Goal: Task Accomplishment & Management: Complete application form

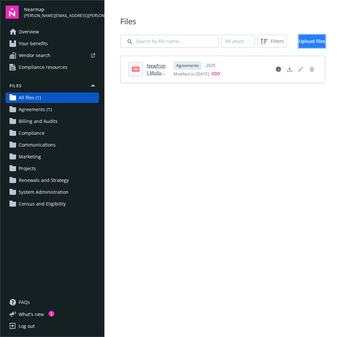
click at [303, 42] on span "Upload files" at bounding box center [312, 41] width 27 height 6
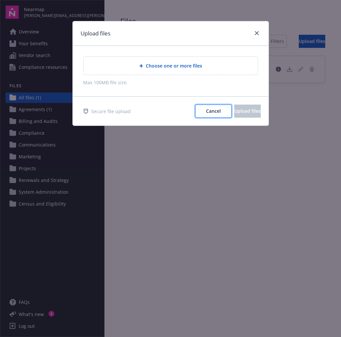
click at [206, 112] on span "Cancel" at bounding box center [213, 111] width 15 height 6
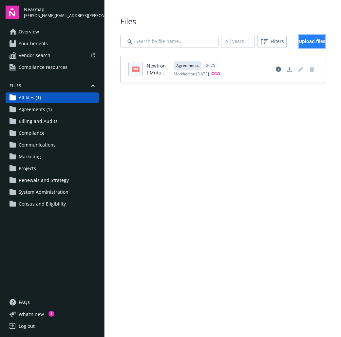
click at [299, 47] on link "Upload files" at bounding box center [312, 41] width 27 height 13
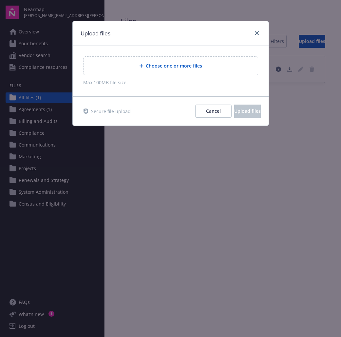
click at [164, 66] on span "Choose one or more files" at bounding box center [174, 65] width 56 height 7
click at [167, 66] on span "Choose one or more files" at bounding box center [174, 65] width 56 height 7
click at [206, 112] on span "Cancel" at bounding box center [213, 111] width 15 height 6
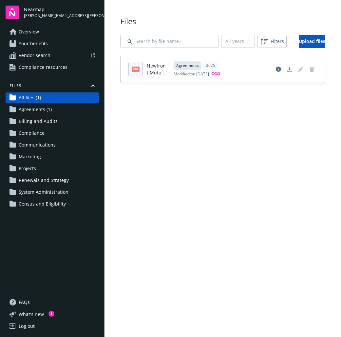
click at [260, 133] on main "Upload progress Files All years 2025 Filters Upload files pdf Newfront Mutual N…" at bounding box center [223, 168] width 237 height 337
click at [174, 43] on input "Search by file name..." at bounding box center [169, 41] width 98 height 13
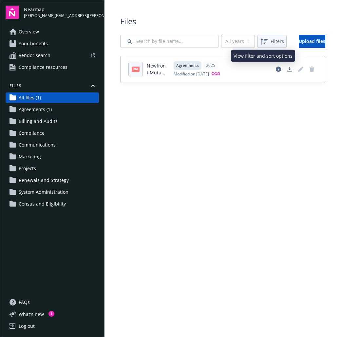
click at [261, 40] on icon at bounding box center [264, 41] width 7 height 6
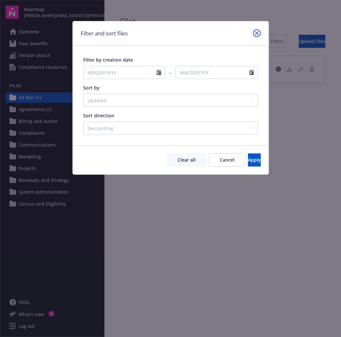
click at [256, 33] on icon "close" at bounding box center [257, 33] width 4 height 4
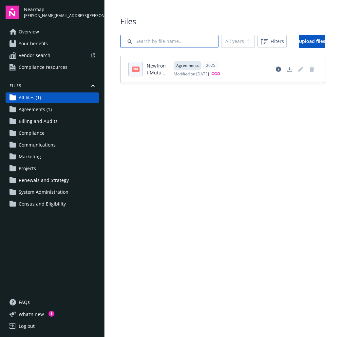
click at [175, 40] on input "Search by file name..." at bounding box center [169, 41] width 98 height 13
click at [35, 134] on span "Compliance" at bounding box center [32, 133] width 26 height 10
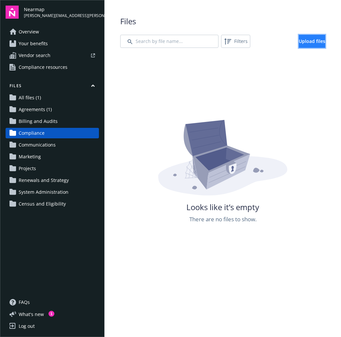
click at [299, 45] on link "Upload files" at bounding box center [312, 41] width 27 height 13
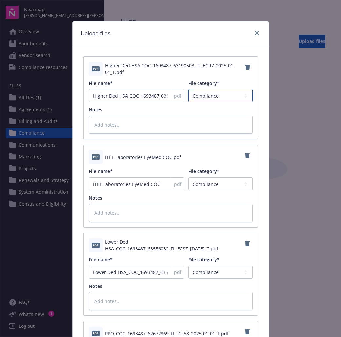
click at [233, 98] on select "Agreements Billing and Audits Census and Eligibility Communications Compliance …" at bounding box center [220, 95] width 64 height 13
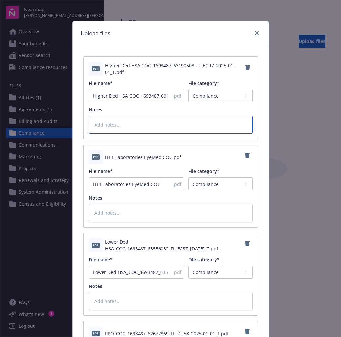
click at [114, 125] on textarea at bounding box center [171, 125] width 164 height 18
type textarea "x"
type textarea "I"
type textarea "x"
type textarea "It"
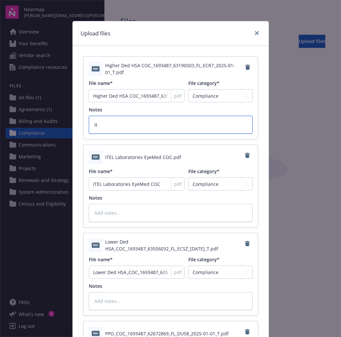
type textarea "x"
type textarea "Ite"
type textarea "x"
type textarea "Itel"
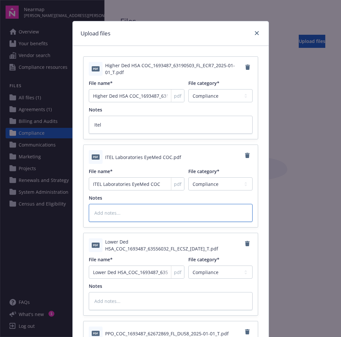
click at [107, 213] on textarea at bounding box center [171, 213] width 164 height 18
type textarea "x"
type textarea "I"
type textarea "x"
type textarea "It"
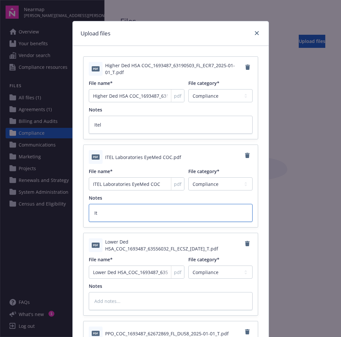
type textarea "x"
type textarea "Ite"
type textarea "x"
type textarea "Itel"
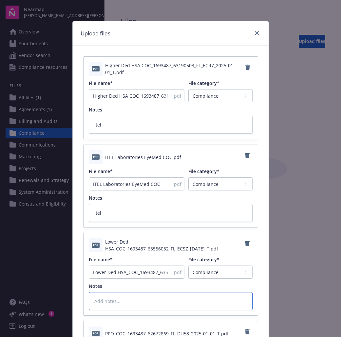
click at [99, 301] on textarea at bounding box center [171, 301] width 164 height 18
type textarea "x"
type textarea "I"
type textarea "x"
type textarea "It"
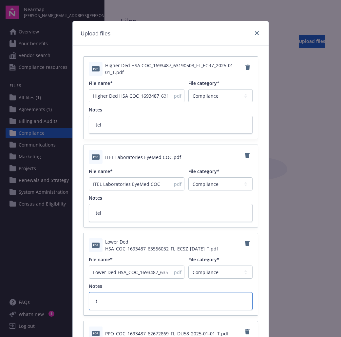
type textarea "x"
type textarea "Ite"
type textarea "x"
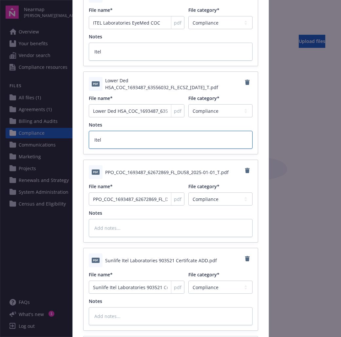
scroll to position [163, 0]
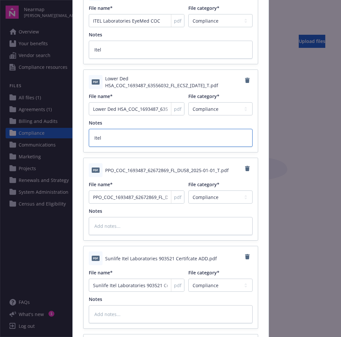
type textarea "Itel"
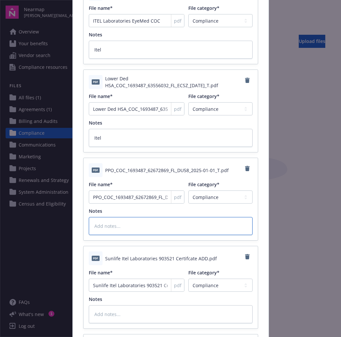
click at [120, 226] on textarea at bounding box center [171, 226] width 164 height 18
type textarea "x"
type textarea "I"
type textarea "x"
type textarea "It"
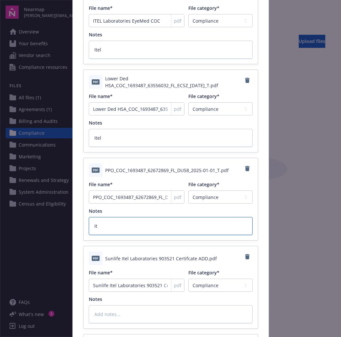
type textarea "x"
type textarea "Ite"
type textarea "x"
type textarea "Itel"
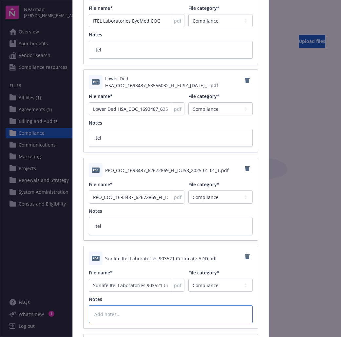
click at [108, 313] on textarea at bounding box center [171, 314] width 164 height 18
type textarea "x"
type textarea "I"
type textarea "x"
type textarea "Ie"
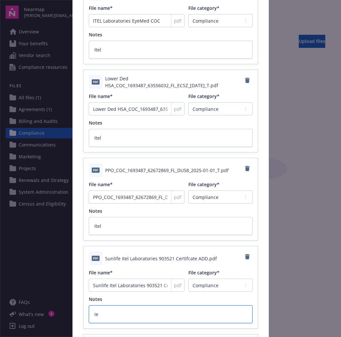
type textarea "x"
type textarea "I"
type textarea "x"
type textarea "It"
type textarea "x"
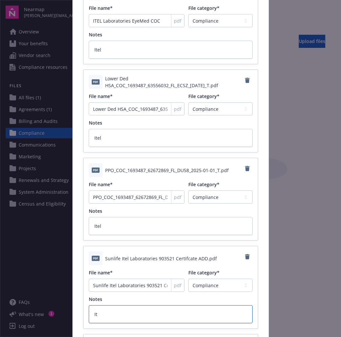
type textarea "Ite"
type textarea "x"
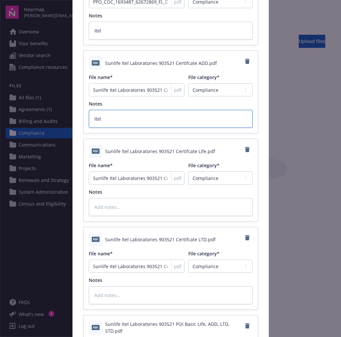
scroll to position [387, 0]
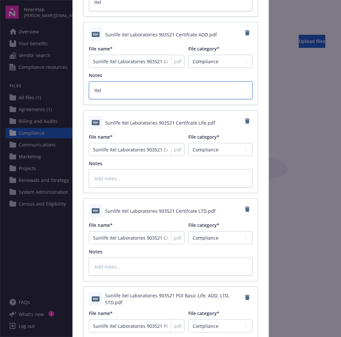
type textarea "Itel"
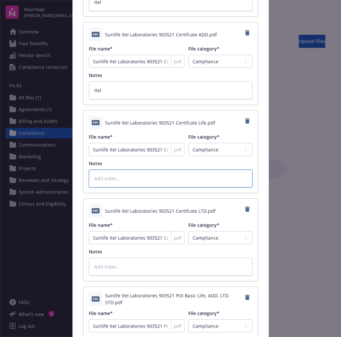
click at [113, 176] on textarea at bounding box center [171, 178] width 164 height 18
type textarea "x"
type textarea "I"
type textarea "x"
type textarea "Ite"
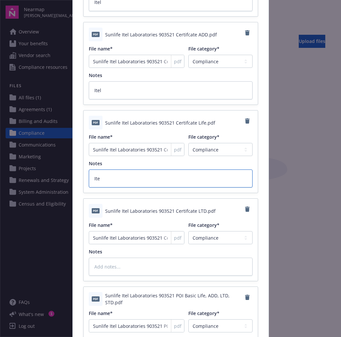
type textarea "x"
type textarea "Itel"
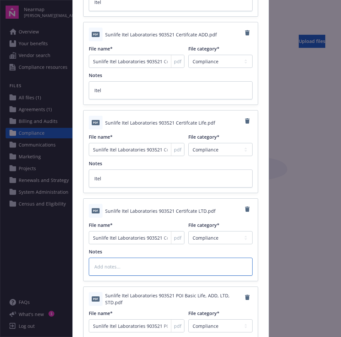
click at [104, 264] on textarea at bounding box center [171, 267] width 164 height 18
type textarea "x"
type textarea "I"
type textarea "x"
type textarea "It"
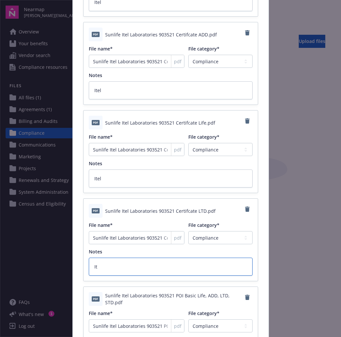
type textarea "x"
type textarea "Ite"
type textarea "x"
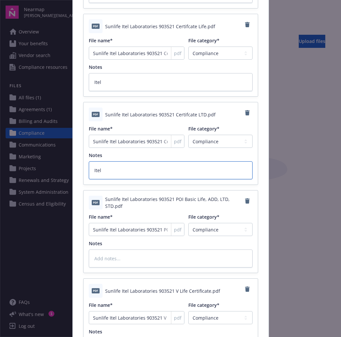
scroll to position [484, 0]
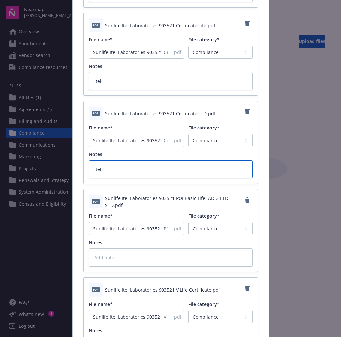
type textarea "Itel"
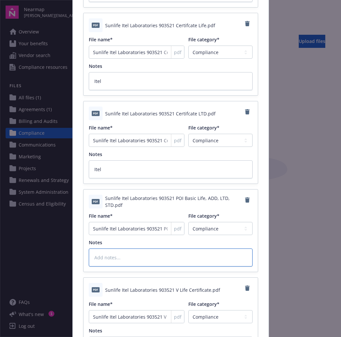
click at [105, 258] on textarea at bounding box center [171, 257] width 164 height 18
type textarea "x"
type textarea "I"
type textarea "x"
type textarea "It"
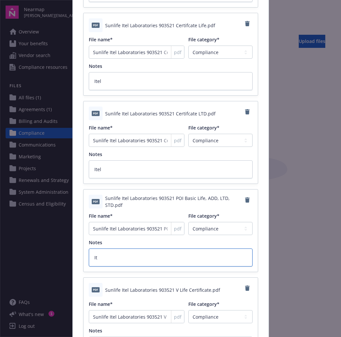
type textarea "x"
type textarea "Ite"
type textarea "x"
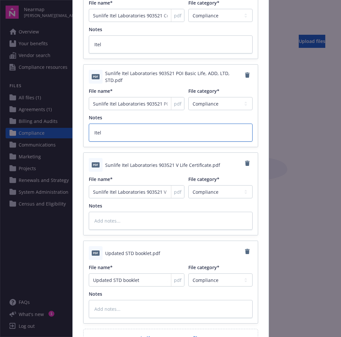
scroll to position [632, 0]
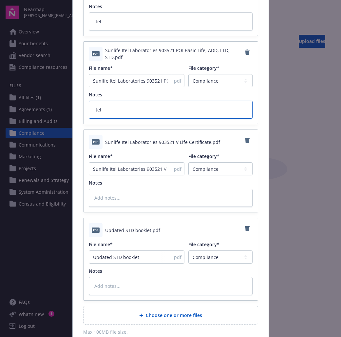
type textarea "Itel"
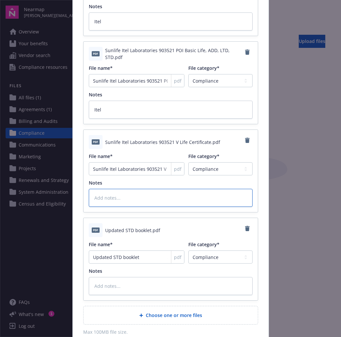
click at [105, 199] on textarea at bounding box center [171, 198] width 164 height 18
type textarea "x"
type textarea "I"
type textarea "x"
type textarea "It"
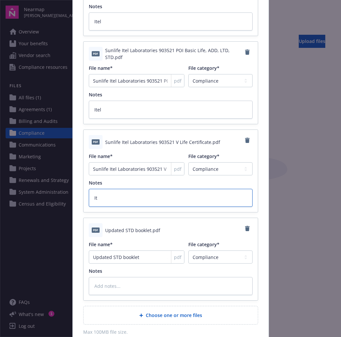
type textarea "x"
type textarea "Ite"
type textarea "x"
type textarea "Itel"
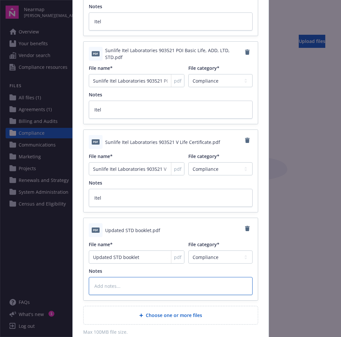
click at [100, 290] on textarea at bounding box center [171, 286] width 164 height 18
type textarea "x"
type textarea "I"
type textarea "x"
type textarea "It"
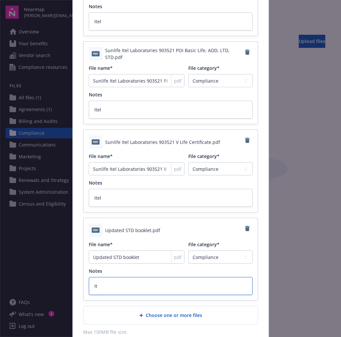
type textarea "x"
type textarea "Itel"
type textarea "x"
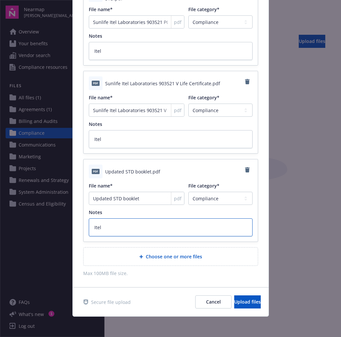
scroll to position [691, 0]
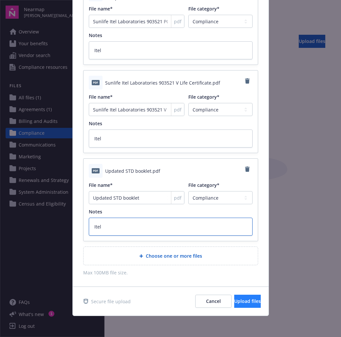
type textarea "Itel"
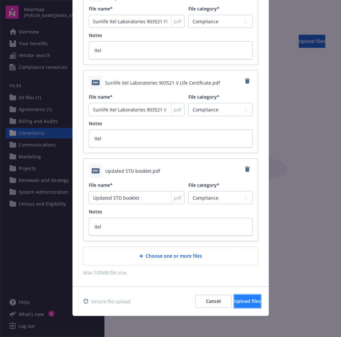
click at [234, 302] on span "Upload files" at bounding box center [247, 301] width 27 height 6
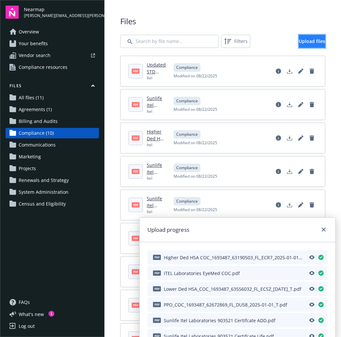
click at [299, 43] on span "Upload files" at bounding box center [312, 41] width 27 height 6
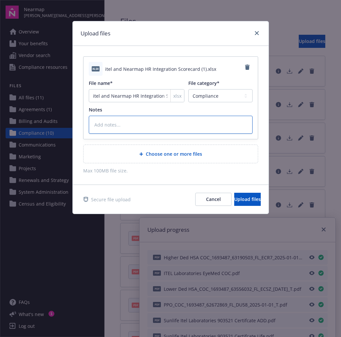
click at [113, 125] on textarea at bounding box center [171, 125] width 164 height 18
type textarea "x"
type textarea "I"
type textarea "x"
type textarea "It"
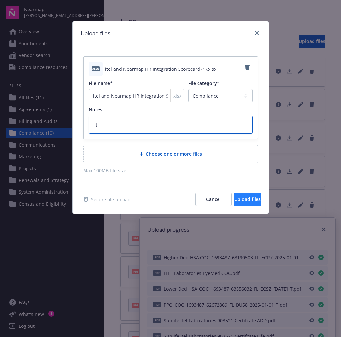
type textarea "x"
type textarea "Ite"
type textarea "x"
type textarea "Itel"
type textarea "x"
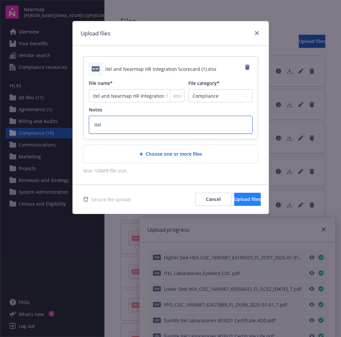
type textarea "Itel"
type textarea "x"
type textarea "Itel a"
type textarea "x"
type textarea "Itel an"
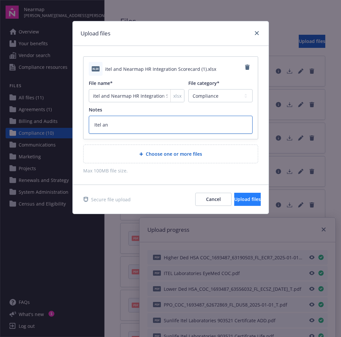
type textarea "x"
type textarea "Itel and"
type textarea "x"
type textarea "Itel and"
type textarea "x"
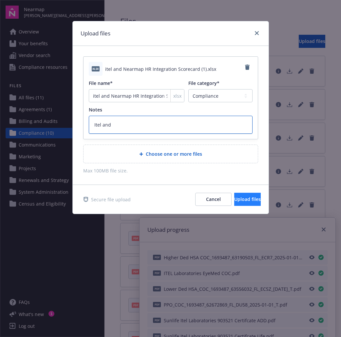
type textarea "Itel and N"
type textarea "x"
type textarea "Itel and Nea"
type textarea "x"
type textarea "Itel and Near"
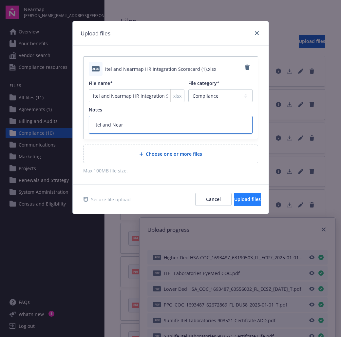
type textarea "x"
type textarea "Itel and Nearm"
type textarea "x"
type textarea "Itel and Nearma"
type textarea "x"
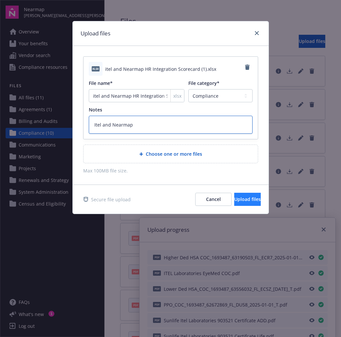
type textarea "Itel and Nearmap"
click at [234, 199] on span "Upload files" at bounding box center [247, 199] width 27 height 6
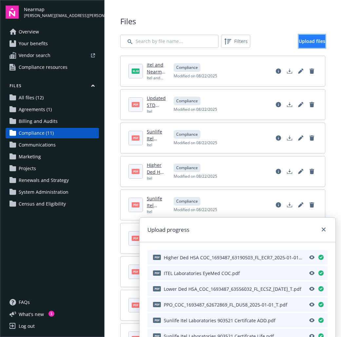
click at [299, 41] on span "Upload files" at bounding box center [312, 41] width 27 height 6
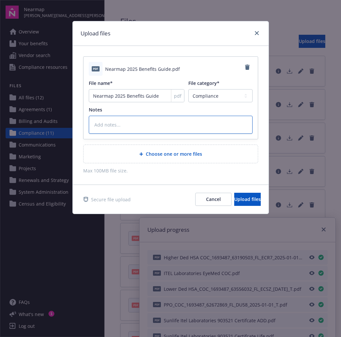
click at [132, 121] on textarea at bounding box center [171, 125] width 164 height 18
type textarea "x"
type textarea "N"
type textarea "x"
type textarea "Ne"
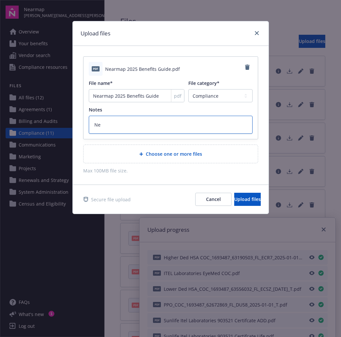
type textarea "x"
type textarea "Nea"
type textarea "x"
type textarea "Near"
type textarea "x"
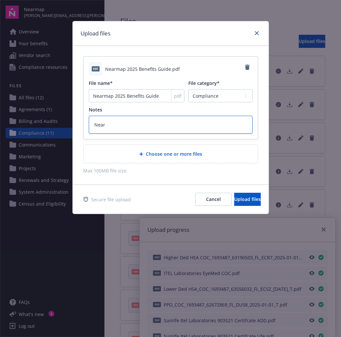
type textarea "Nearm"
type textarea "x"
type textarea "Nearma"
type textarea "x"
type textarea "Nearmap"
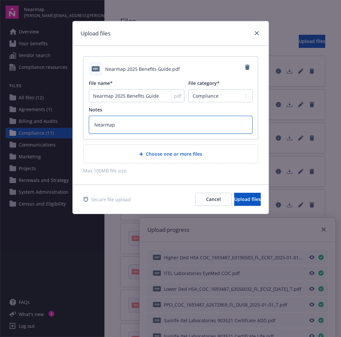
type textarea "x"
type textarea "Nearmap."
type textarea "x"
type textarea "Nearmap."
type textarea "x"
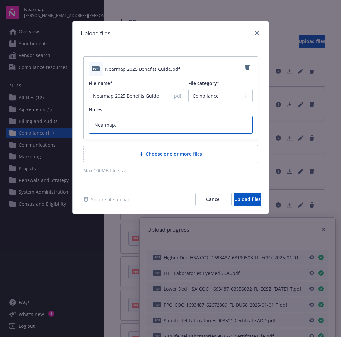
type textarea "Nearmap. N"
type textarea "x"
type textarea "Nearmap. No"
type textarea "x"
type textarea "Nearmap. Not"
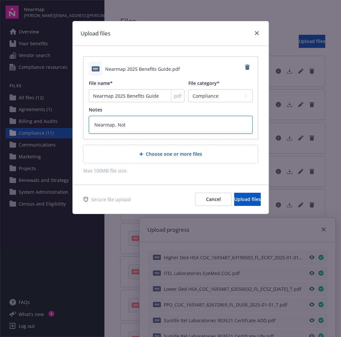
type textarea "x"
type textarea "Nearmap. Note"
type textarea "x"
type textarea "Nearmap. Note"
type textarea "x"
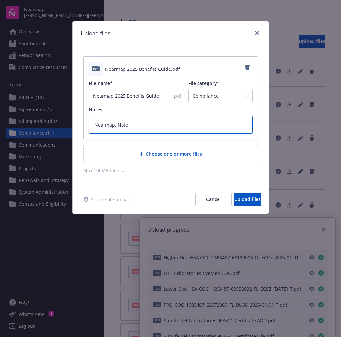
type textarea "Nearmap. Note t"
type textarea "x"
type textarea "Nearmap. Note th"
type textarea "x"
type textarea "Nearmap. Note tha"
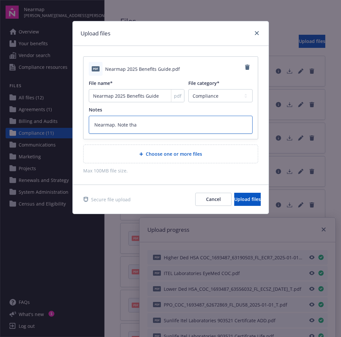
type textarea "x"
type textarea "Nearmap. Note that"
type textarea "x"
type textarea "Nearmap. Note that"
type textarea "x"
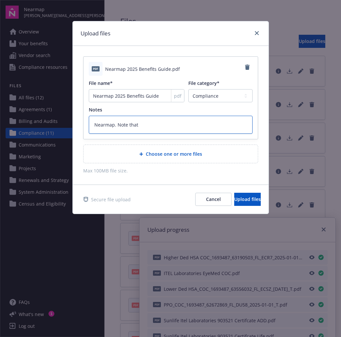
type textarea "Nearmap. Note that n"
type textarea "x"
type textarea "Nearmap. Note that nr"
type textarea "x"
type textarea "Nearmap. Note that nre"
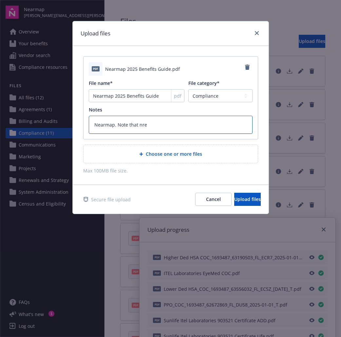
type textarea "x"
type textarea "Nearmap. Note that nre"
type textarea "x"
type textarea "Nearmap. Note that nre"
type textarea "x"
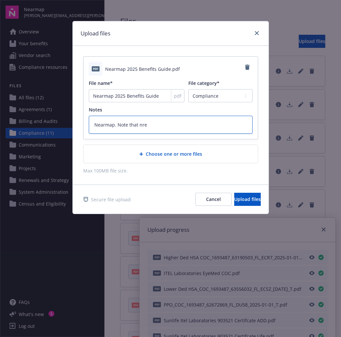
type textarea "Nearmap. Note that nr"
type textarea "x"
type textarea "Nearmap. Note that n"
type textarea "x"
type textarea "Nearmap. Note that nr"
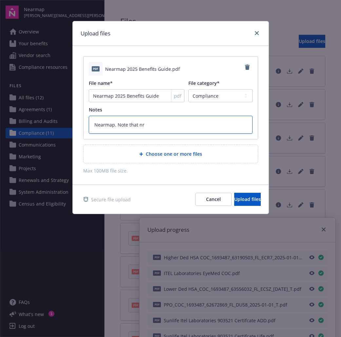
type textarea "x"
type textarea "Nearmap. Note that nre"
type textarea "x"
type textarea "Nearmap. Note that nr"
type textarea "x"
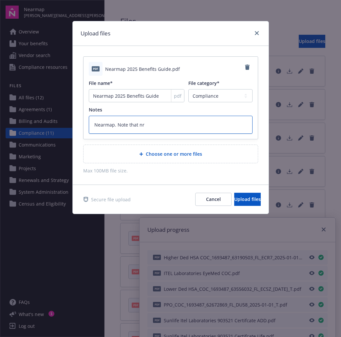
type textarea "Nearmap. Note that n"
type textarea "x"
type textarea "Nearmap. Note that"
type textarea "x"
type textarea "Nearmap. Note that t"
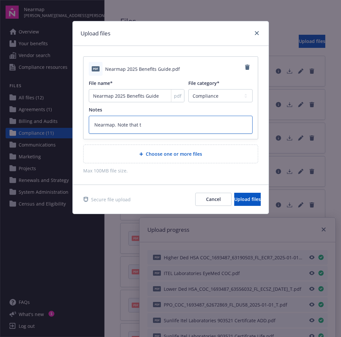
type textarea "x"
type textarea "Nearmap. Note that th"
type textarea "x"
type textarea "Nearmap. Note that the"
type textarea "x"
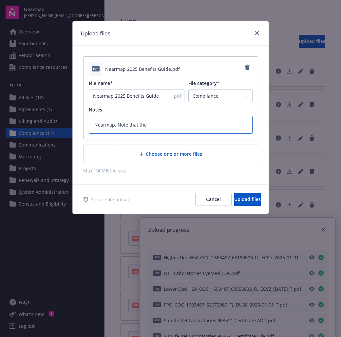
type textarea "Nearmap. Note that ther"
type textarea "x"
type textarea "Nearmap. Note that there"
type textarea "x"
type textarea "Nearmap. Note that there'"
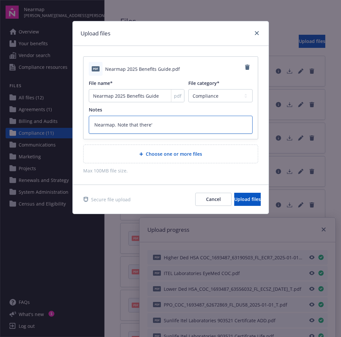
type textarea "x"
type textarea "Nearmap. Note that there'a"
type textarea "x"
type textarea "Nearmap. Note that there'a"
type textarea "x"
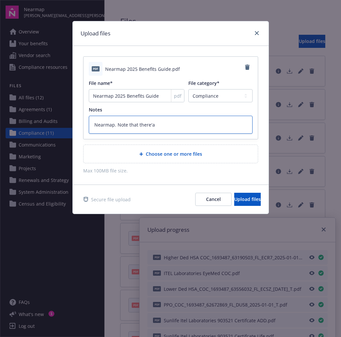
type textarea "Nearmap. Note that there'a t"
type textarea "x"
type textarea "Nearmap. Note that there'a ty"
type textarea "x"
type textarea "Nearmap. Note that there'a typ"
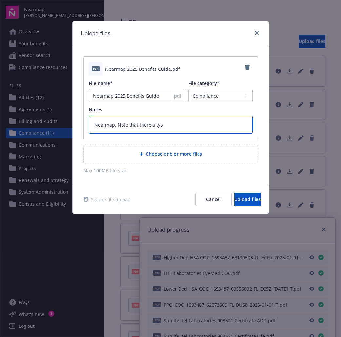
type textarea "x"
type textarea "Nearmap. Note that there'a typo"
type textarea "x"
type textarea "Nearmap. Note that there'a typo:"
paste textarea "In practice, Nearmap new hires are eligible for benefits on the date of hire. T…"
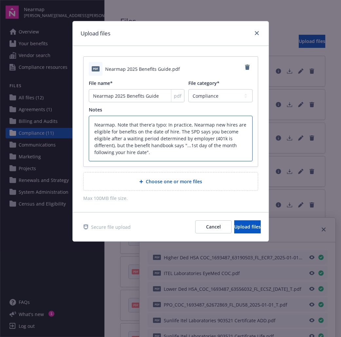
drag, startPoint x: 211, startPoint y: 139, endPoint x: 114, endPoint y: 147, distance: 97.4
click at [114, 147] on textarea "Nearmap. Note that there'a typo: In practice, Nearmap new hires are eligible fo…" at bounding box center [171, 139] width 164 height 46
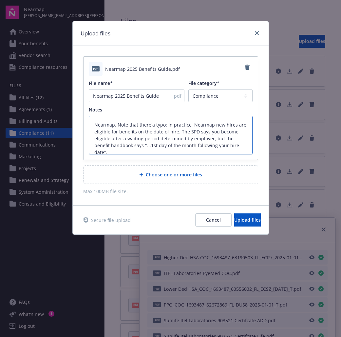
click at [237, 146] on textarea "Nearmap. Note that there'a typo: In practice, Nearmap new hires are eligible fo…" at bounding box center [171, 135] width 164 height 39
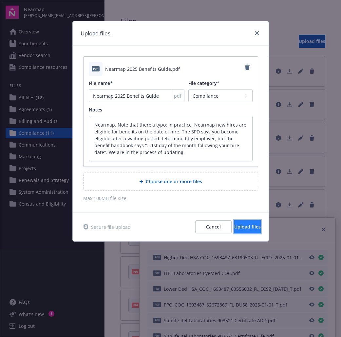
click at [235, 229] on span "Upload files" at bounding box center [247, 227] width 27 height 6
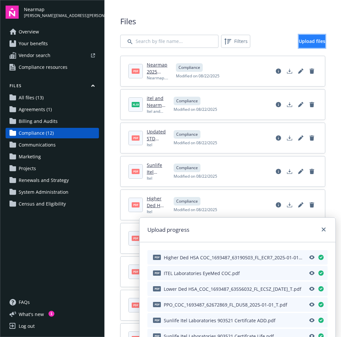
click at [300, 42] on span "Upload files" at bounding box center [312, 41] width 27 height 6
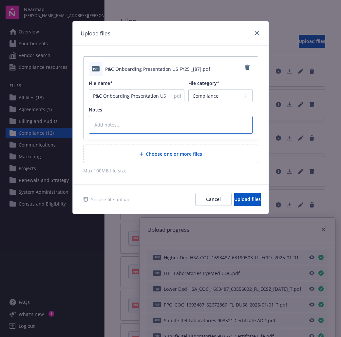
click at [112, 128] on textarea at bounding box center [171, 125] width 164 height 18
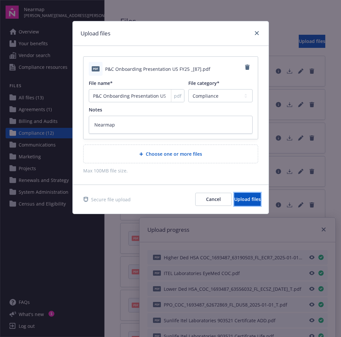
click at [234, 199] on span "Upload files" at bounding box center [247, 199] width 27 height 6
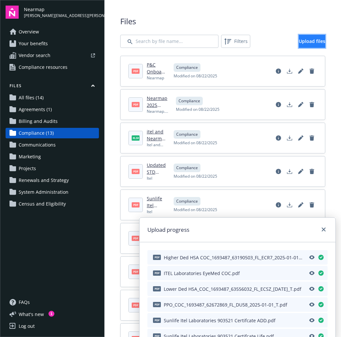
click at [299, 41] on span "Upload files" at bounding box center [312, 41] width 27 height 6
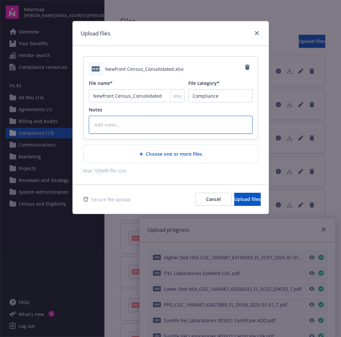
click at [134, 124] on textarea at bounding box center [171, 125] width 164 height 18
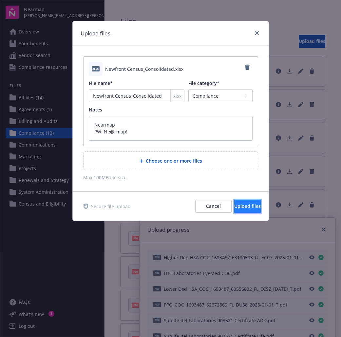
click at [234, 207] on span "Upload files" at bounding box center [247, 206] width 27 height 6
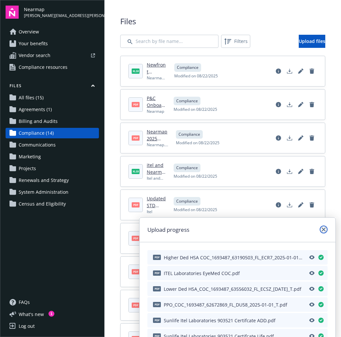
click at [324, 229] on icon "close" at bounding box center [324, 229] width 4 height 4
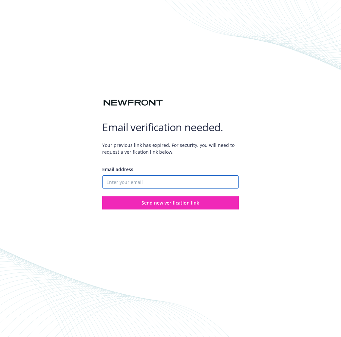
click at [136, 183] on input "Email address" at bounding box center [170, 181] width 136 height 13
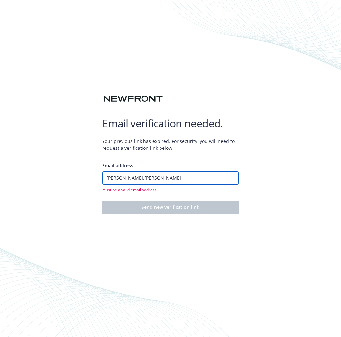
type input "[PERSON_NAME][EMAIL_ADDRESS][PERSON_NAME][DOMAIN_NAME]"
